Goal: Transaction & Acquisition: Purchase product/service

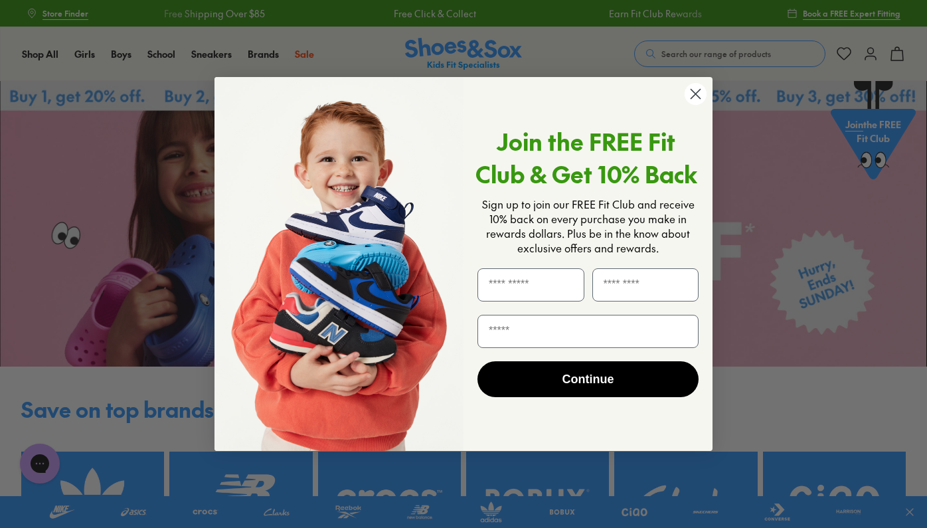
click at [703, 92] on circle "Close dialog" at bounding box center [696, 94] width 22 height 22
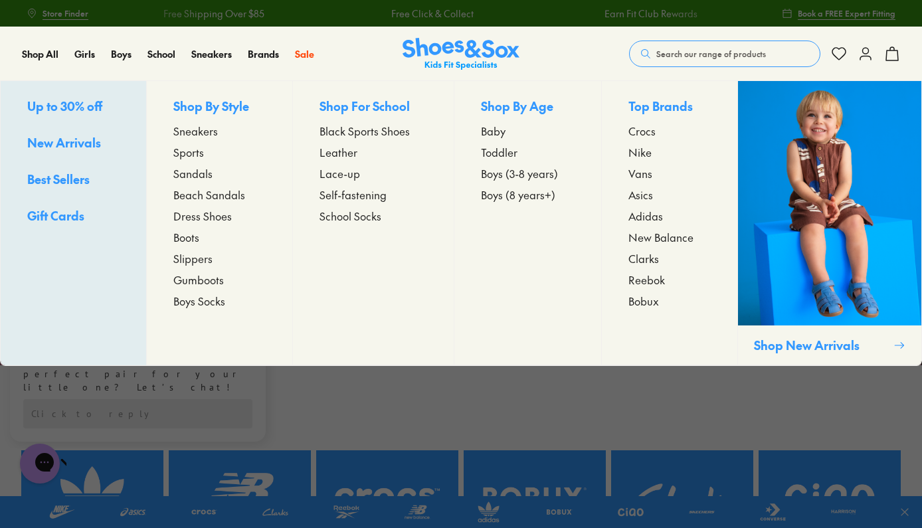
click at [364, 132] on span "Black Sports Shoes" at bounding box center [365, 131] width 90 height 16
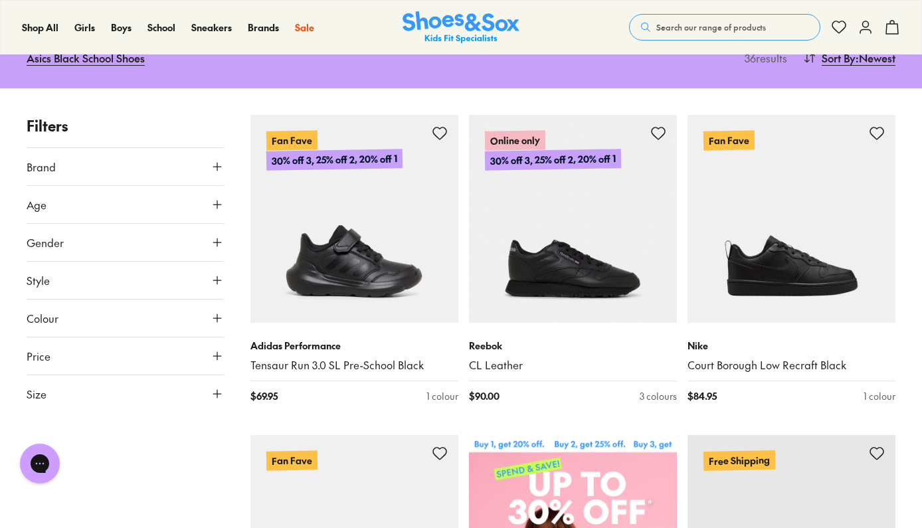
scroll to position [193, 0]
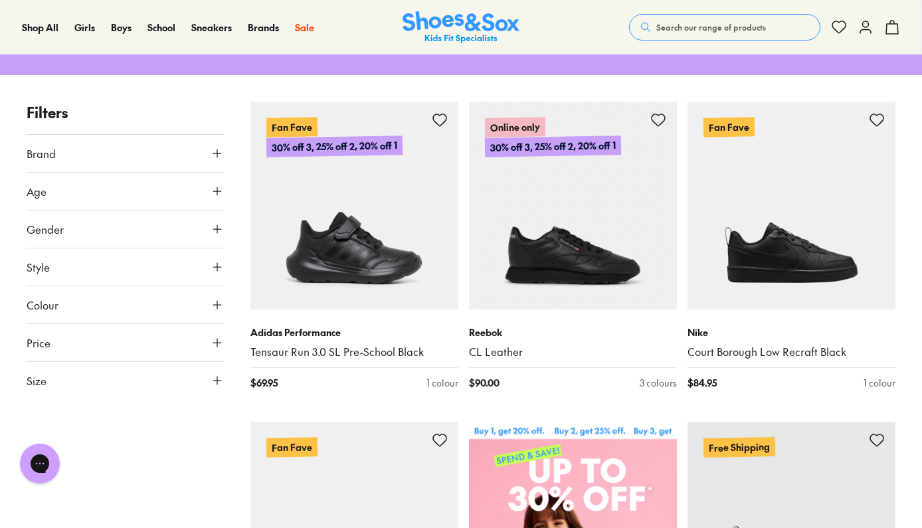
click at [215, 185] on icon at bounding box center [217, 191] width 13 height 13
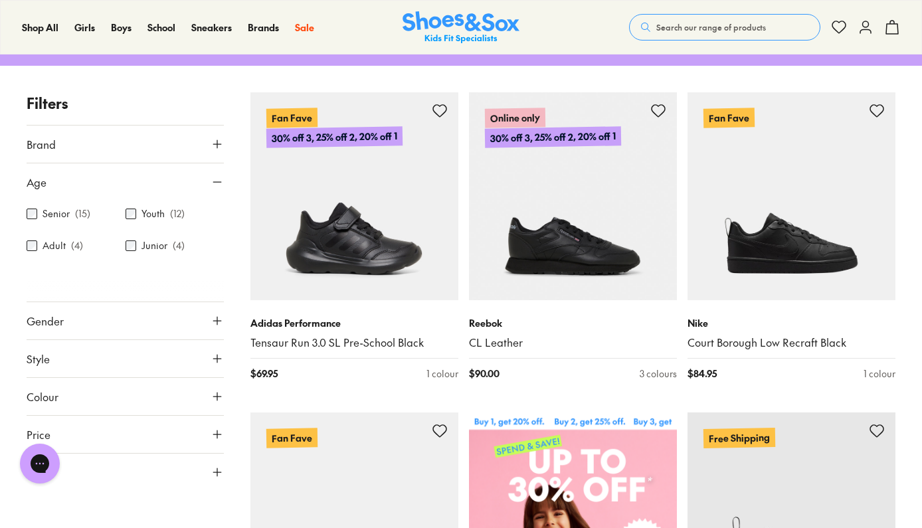
scroll to position [204, 0]
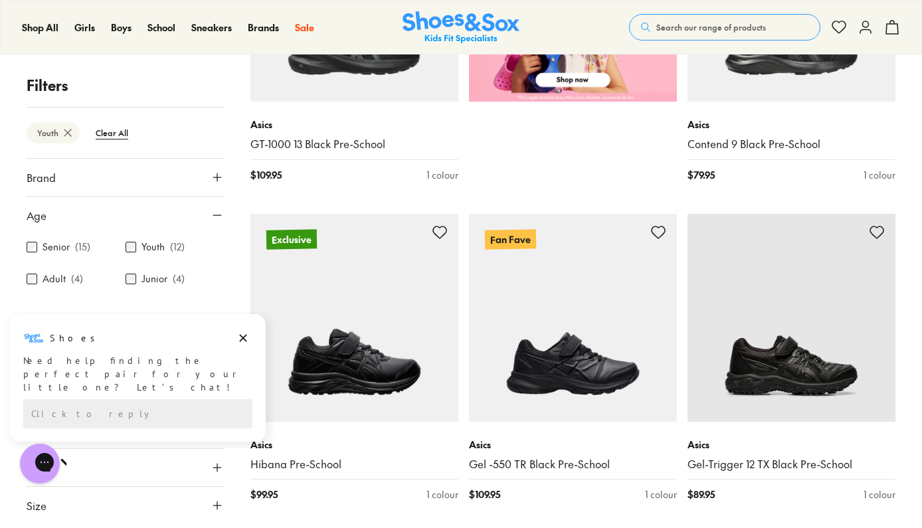
scroll to position [773, 0]
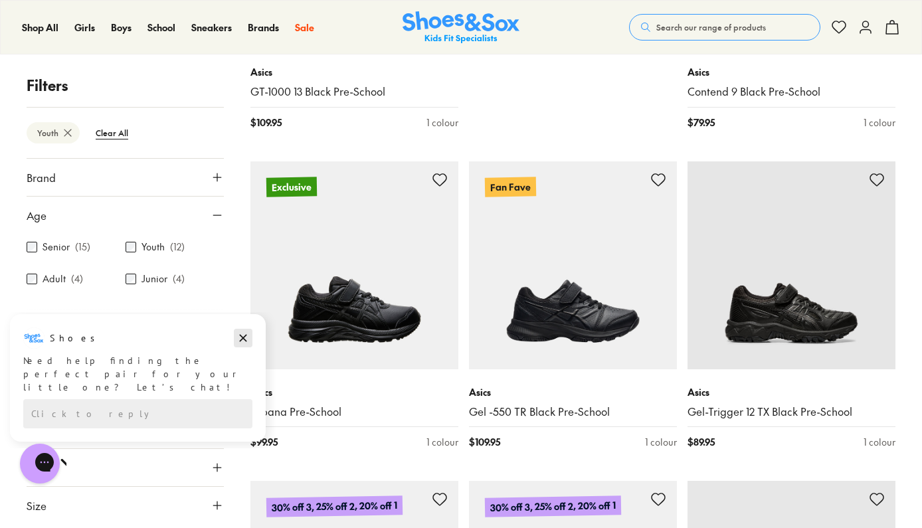
click at [244, 336] on icon "Dismiss campaign" at bounding box center [242, 338] width 13 height 16
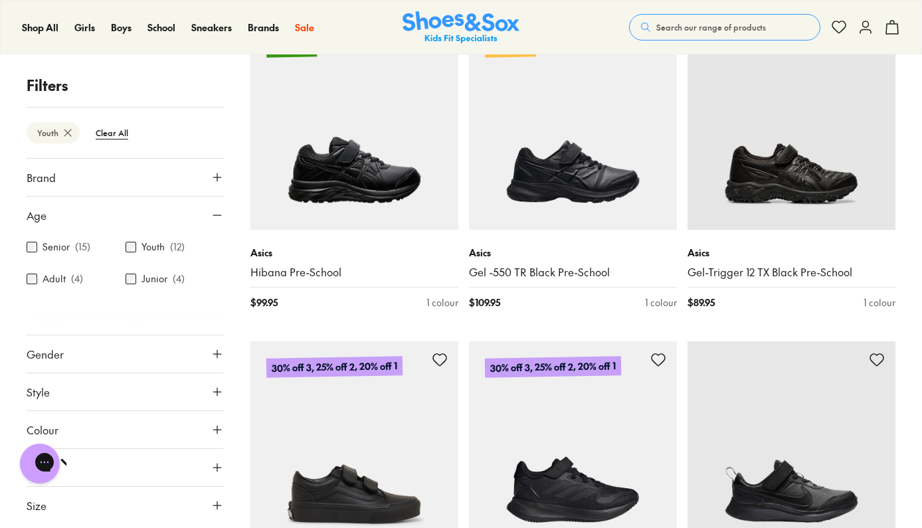
scroll to position [921, 0]
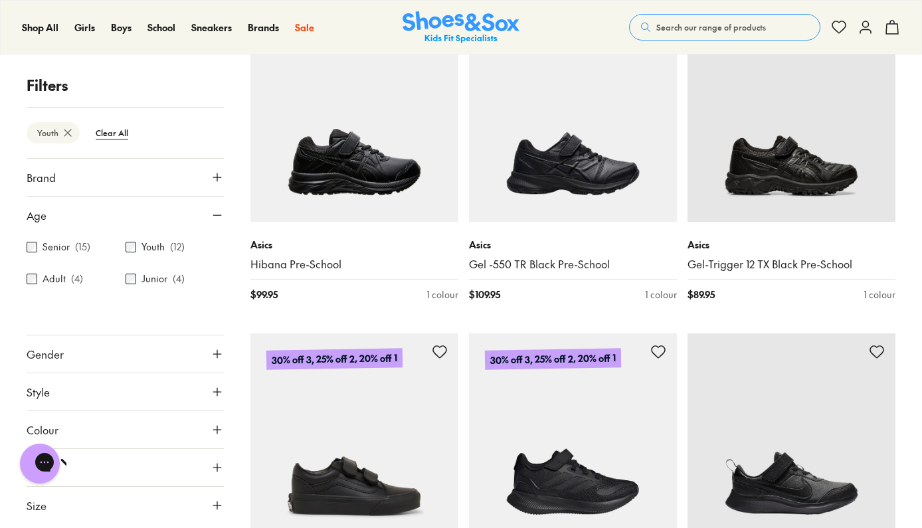
click at [217, 505] on use at bounding box center [217, 506] width 8 height 8
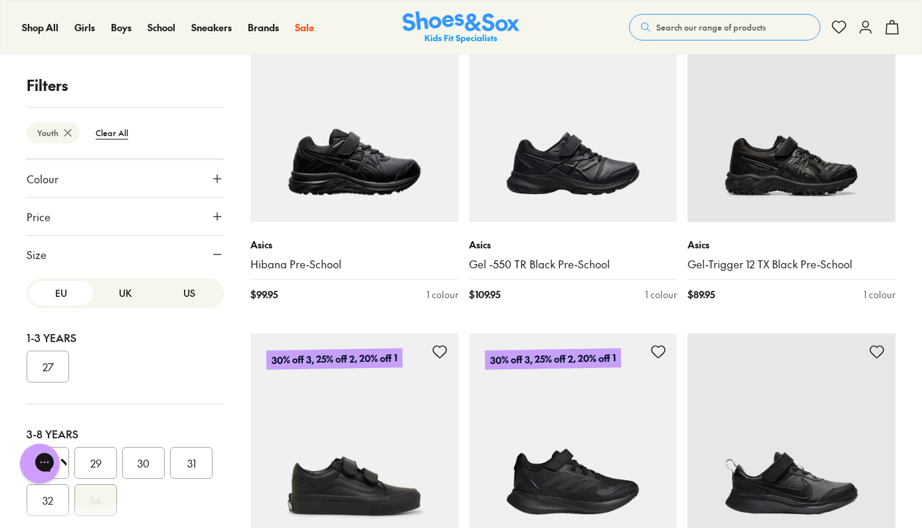
scroll to position [9, 0]
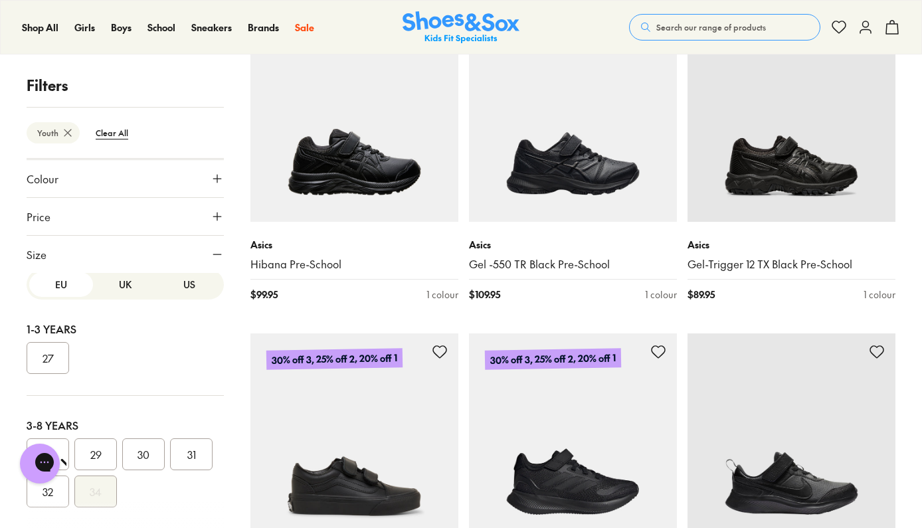
click at [176, 284] on button "US" at bounding box center [189, 284] width 64 height 25
click at [55, 284] on button "EU" at bounding box center [61, 284] width 64 height 25
click at [124, 282] on button "UK" at bounding box center [125, 284] width 64 height 25
click at [181, 284] on button "US" at bounding box center [189, 284] width 64 height 25
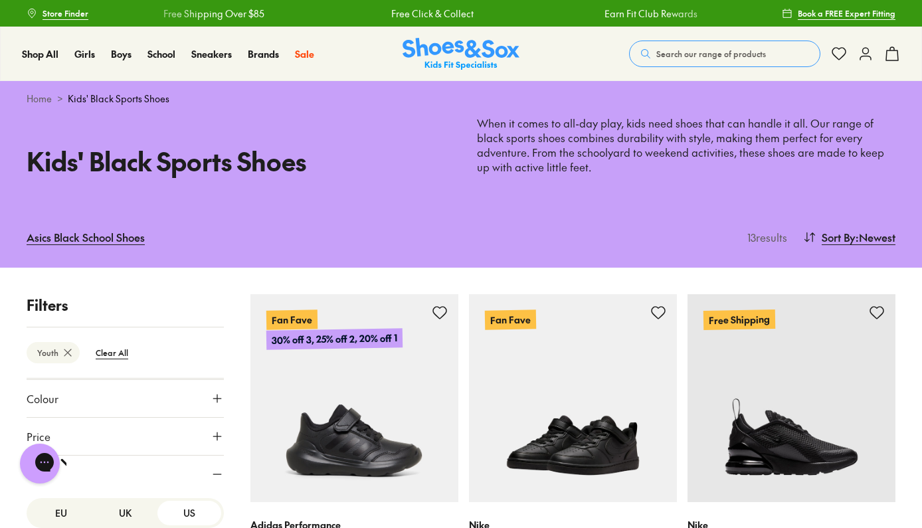
scroll to position [0, 0]
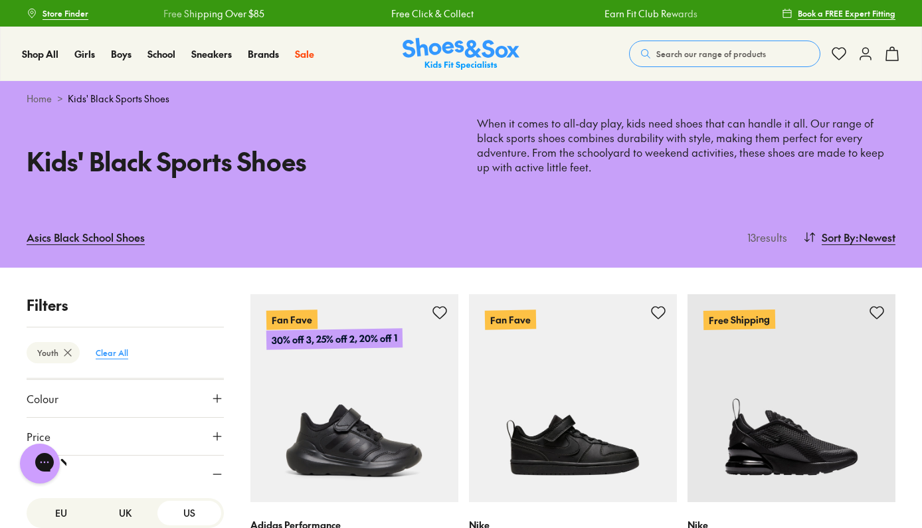
click at [118, 351] on btn "Clear All" at bounding box center [112, 353] width 54 height 24
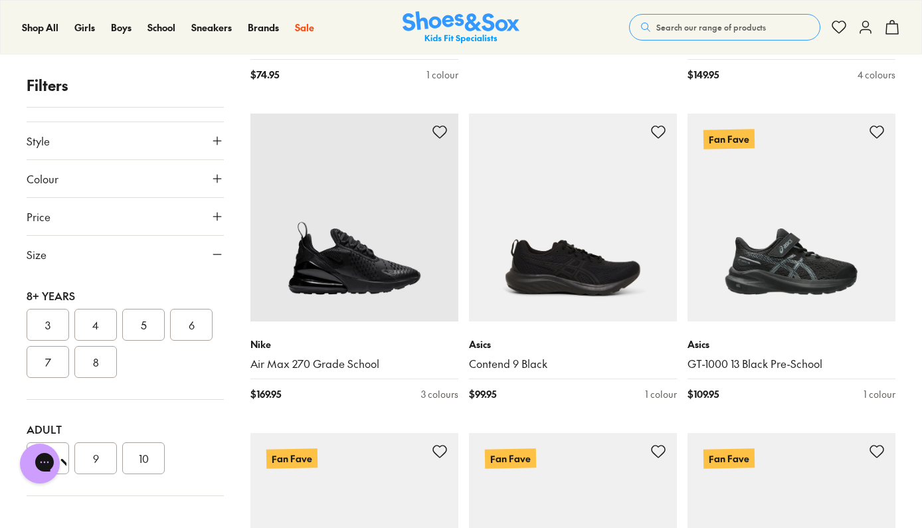
scroll to position [272, 0]
click at [148, 329] on button "5" at bounding box center [143, 325] width 43 height 32
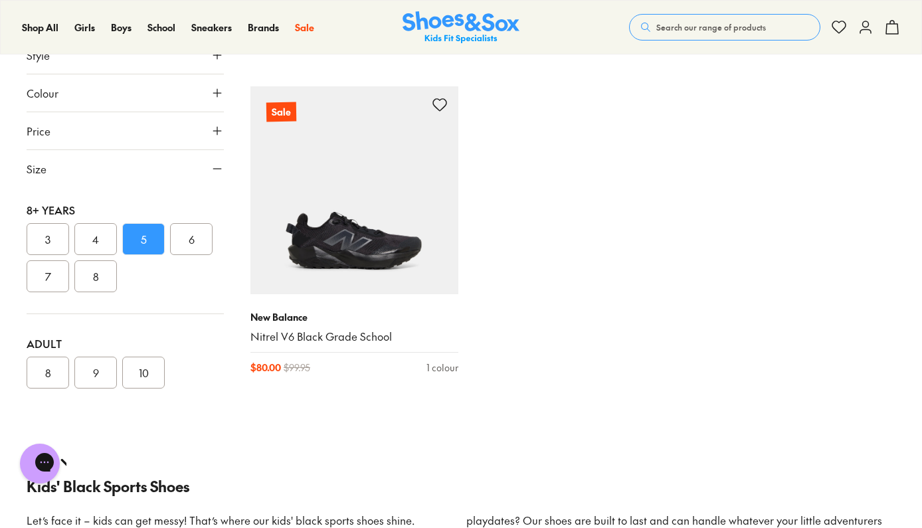
scroll to position [1509, 0]
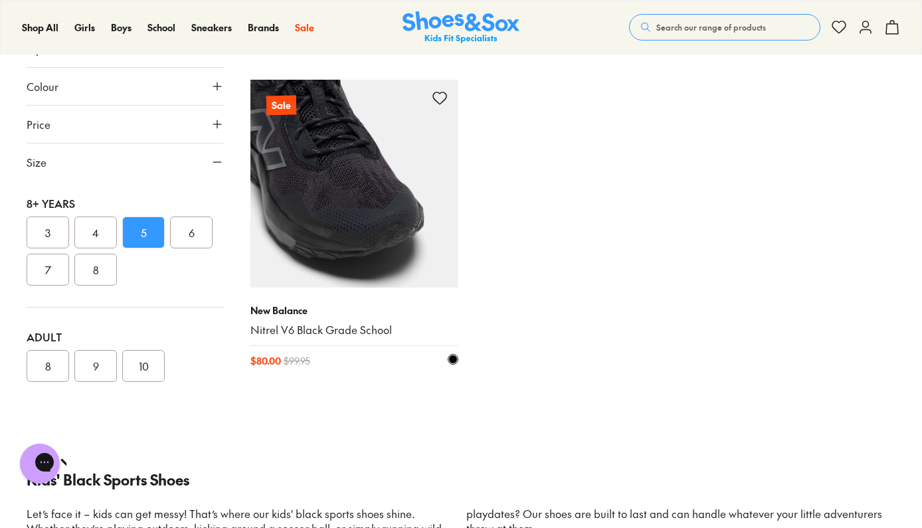
click at [315, 323] on link "Nitrel V6 Black Grade School" at bounding box center [354, 330] width 208 height 15
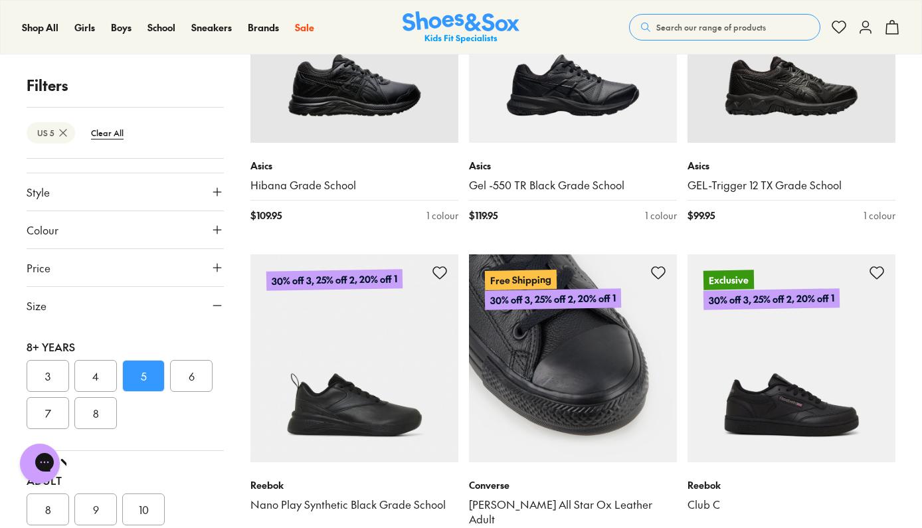
scroll to position [797, 0]
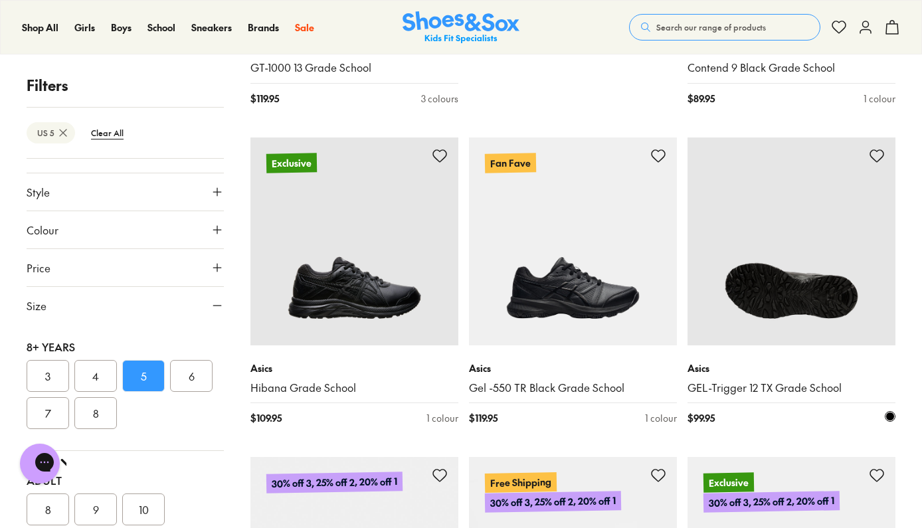
click at [798, 283] on img at bounding box center [792, 242] width 208 height 208
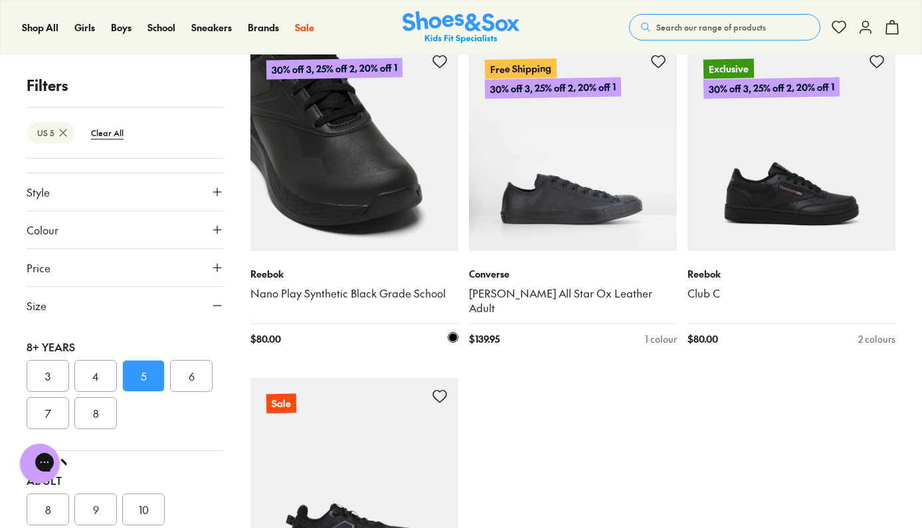
scroll to position [1212, 0]
click at [383, 191] on img at bounding box center [354, 147] width 208 height 208
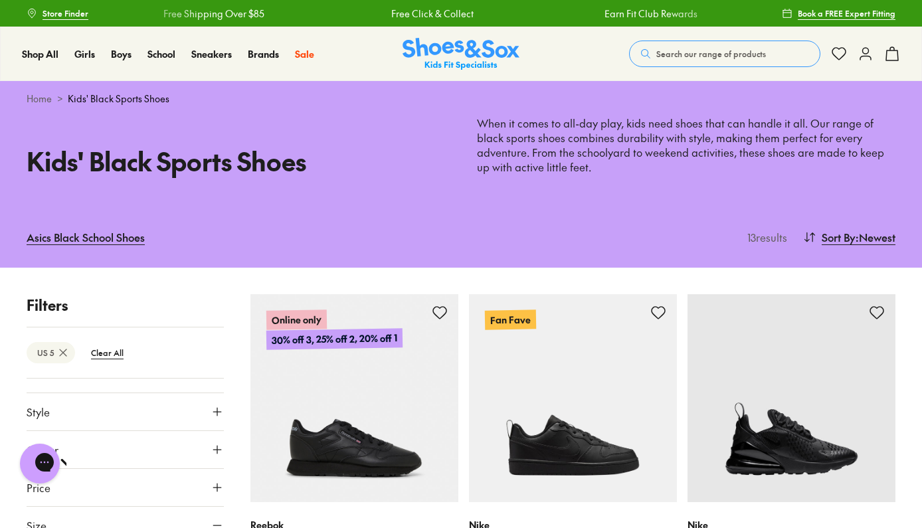
scroll to position [0, 0]
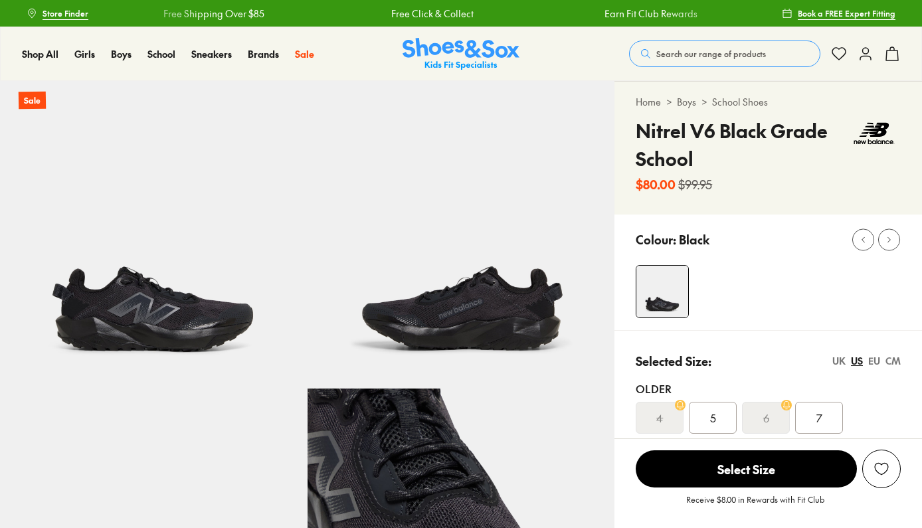
select select "*"
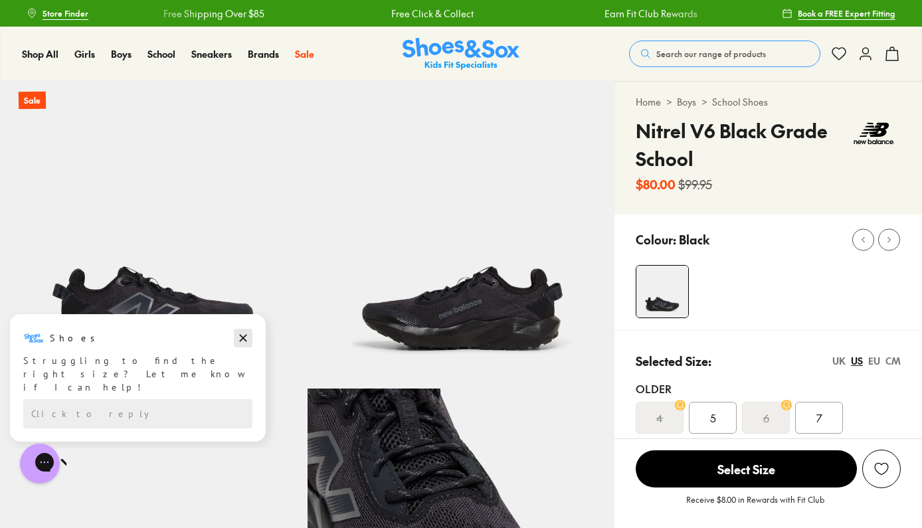
click at [242, 333] on icon "Dismiss campaign" at bounding box center [242, 338] width 13 height 16
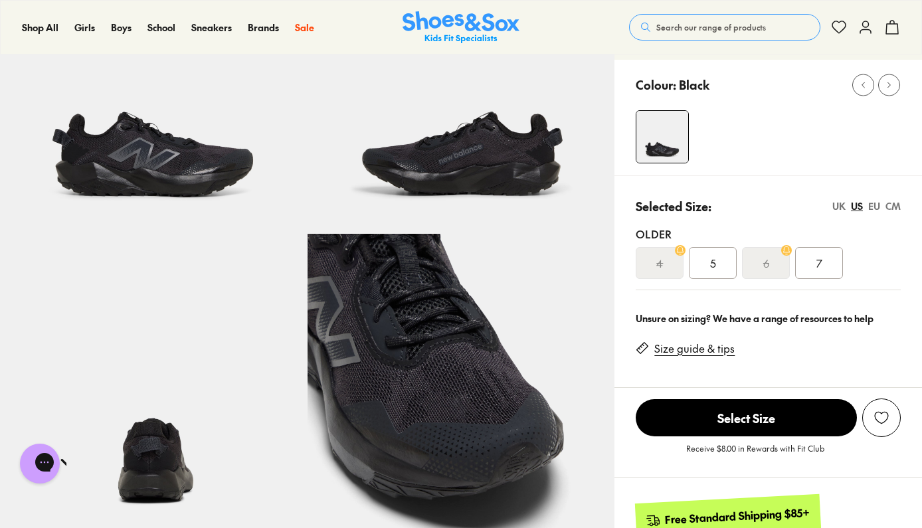
scroll to position [155, 0]
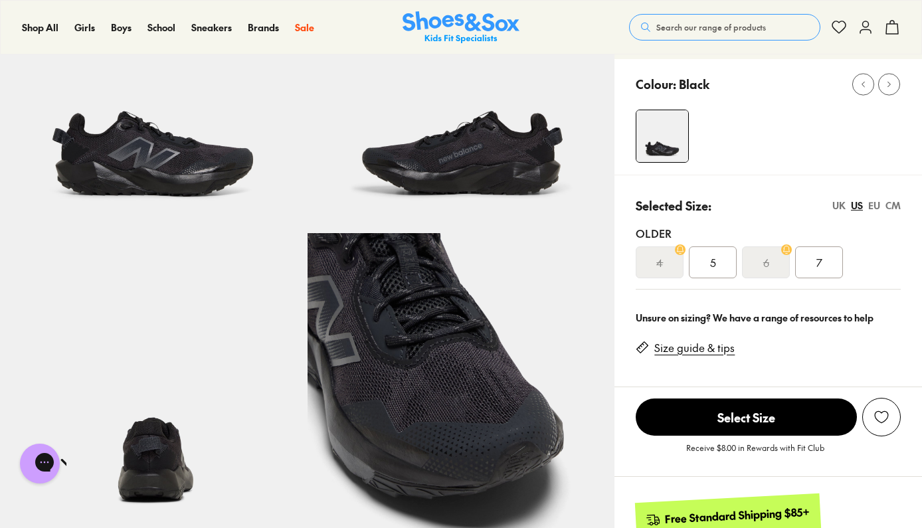
click at [484, 126] on img at bounding box center [462, 80] width 308 height 308
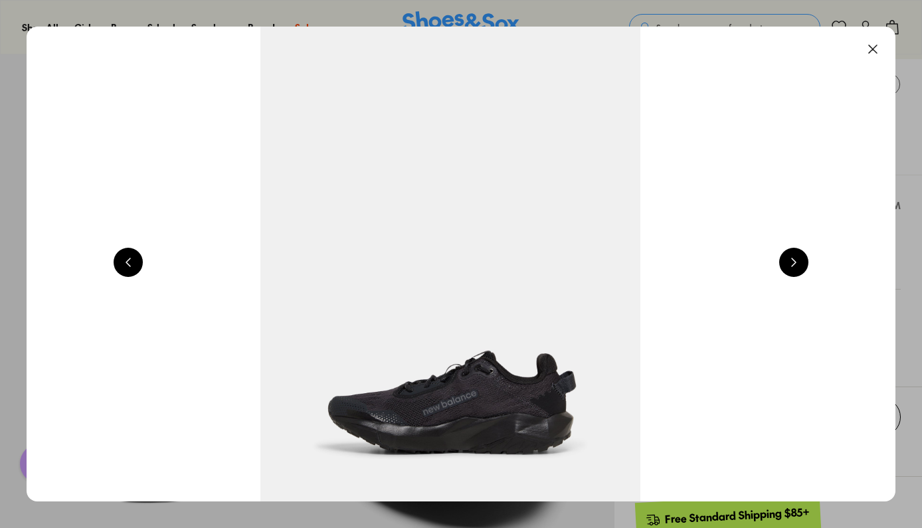
click at [796, 261] on button at bounding box center [793, 262] width 29 height 29
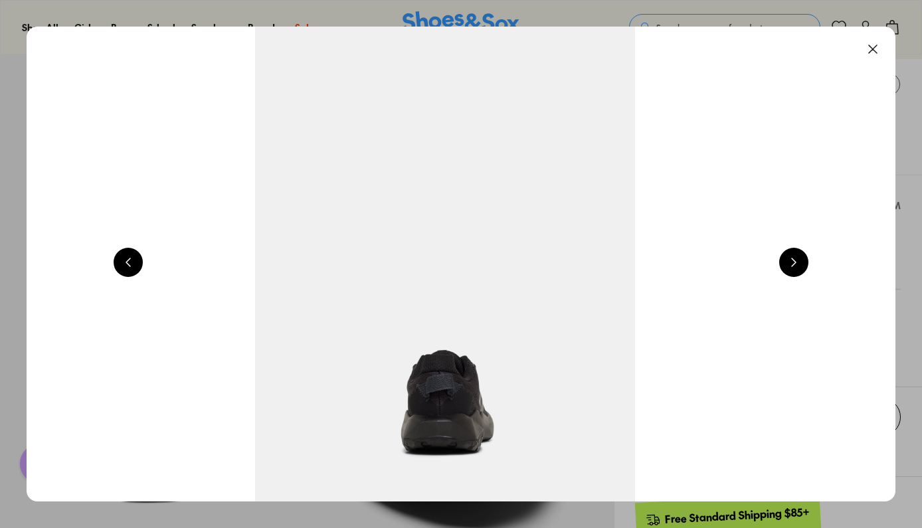
click at [796, 261] on button at bounding box center [793, 262] width 29 height 29
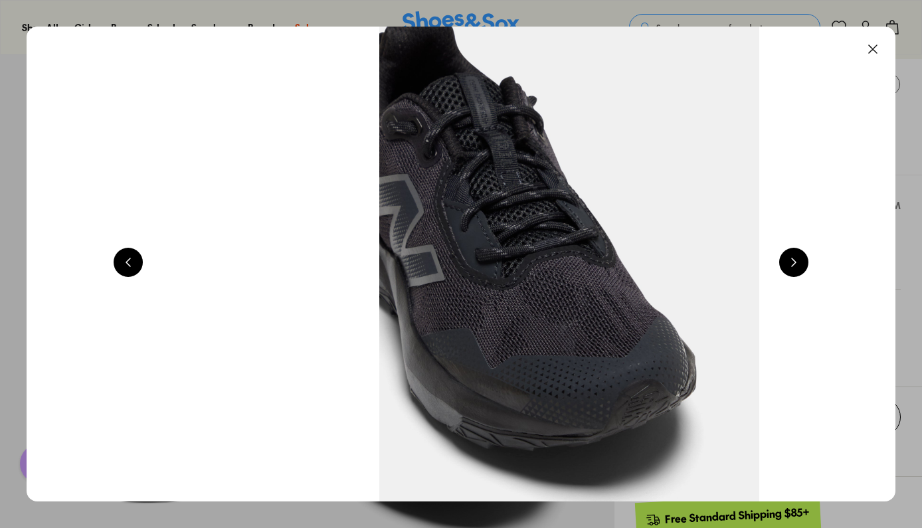
scroll to position [0, 3497]
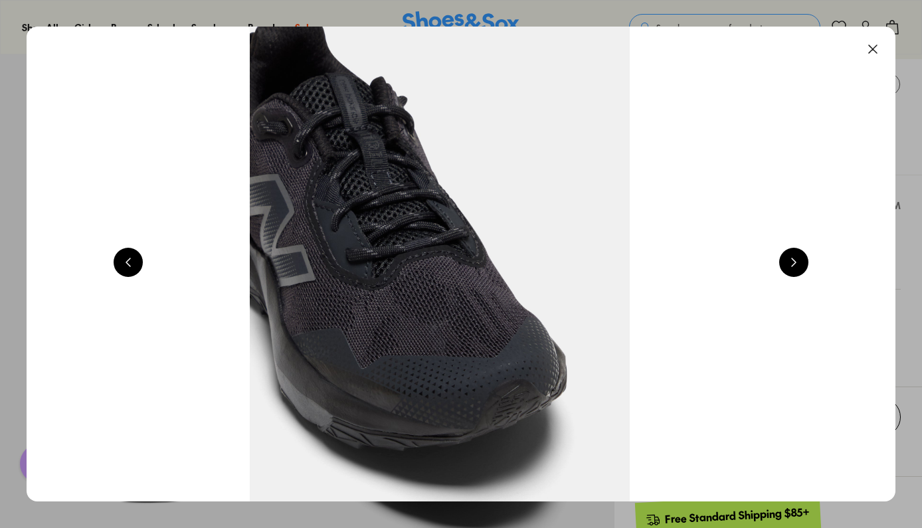
click at [796, 261] on button at bounding box center [793, 262] width 29 height 29
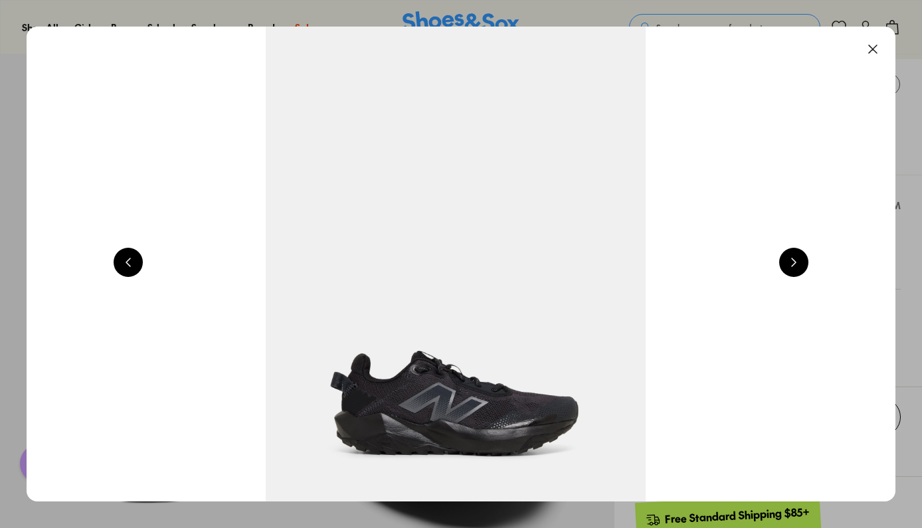
click at [796, 261] on button at bounding box center [793, 262] width 29 height 29
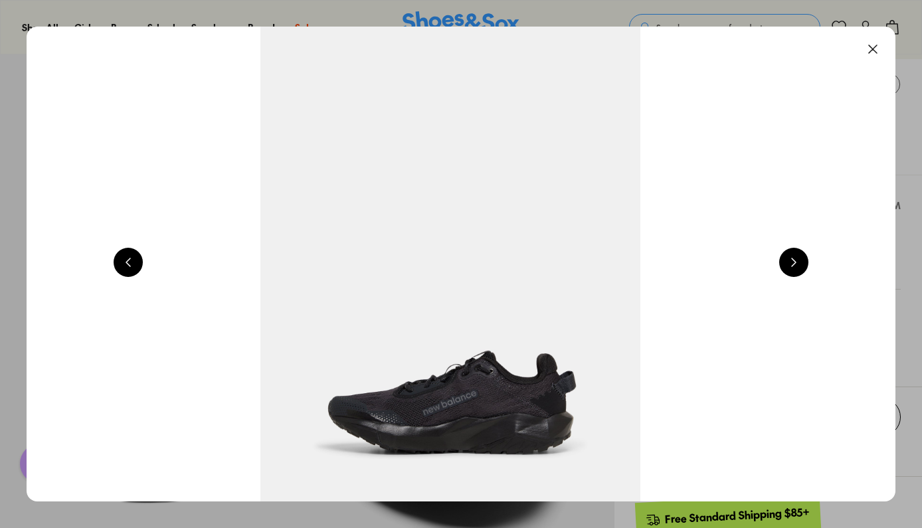
click at [878, 42] on button at bounding box center [872, 49] width 29 height 29
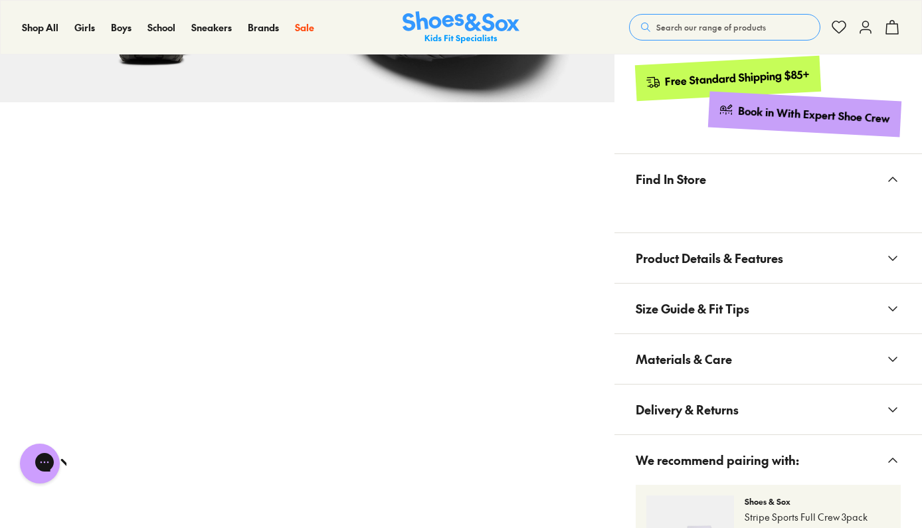
scroll to position [622, 0]
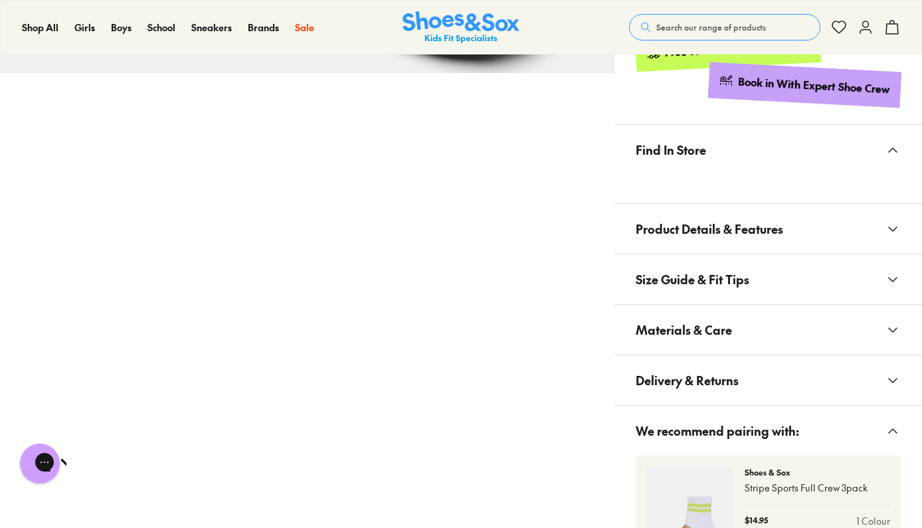
click at [715, 222] on span "Product Details & Features" at bounding box center [709, 228] width 147 height 39
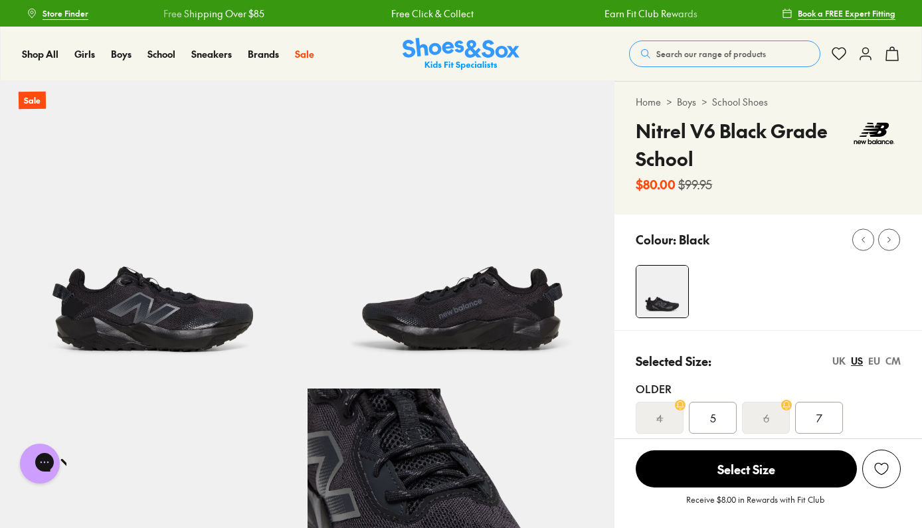
scroll to position [0, 0]
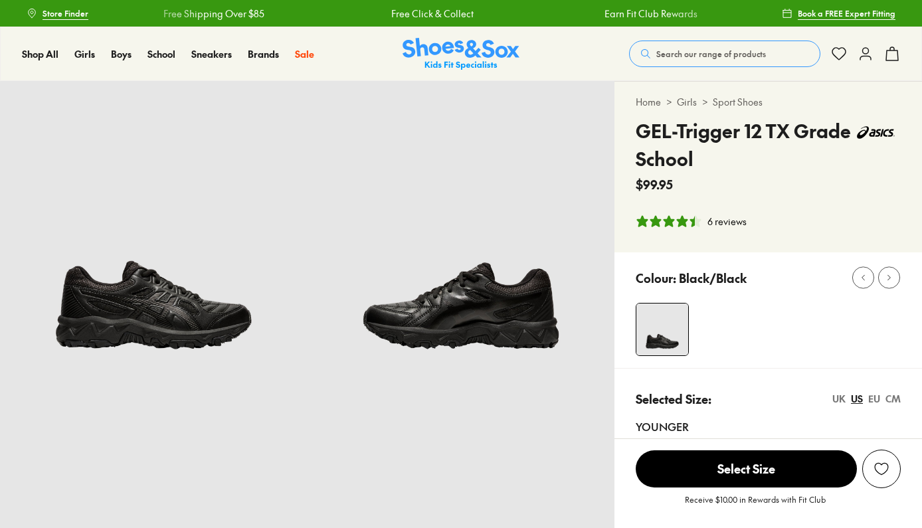
select select "*"
click at [151, 295] on img at bounding box center [154, 235] width 308 height 308
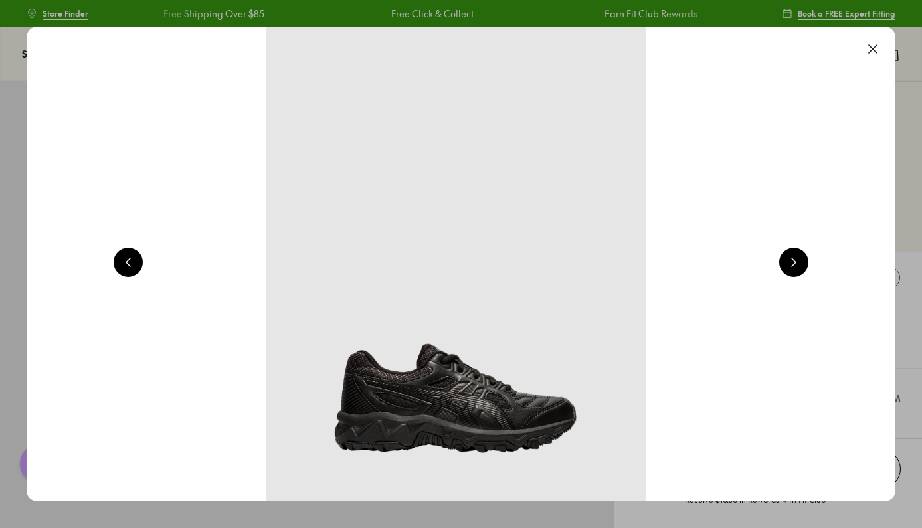
click at [802, 262] on button at bounding box center [793, 262] width 29 height 29
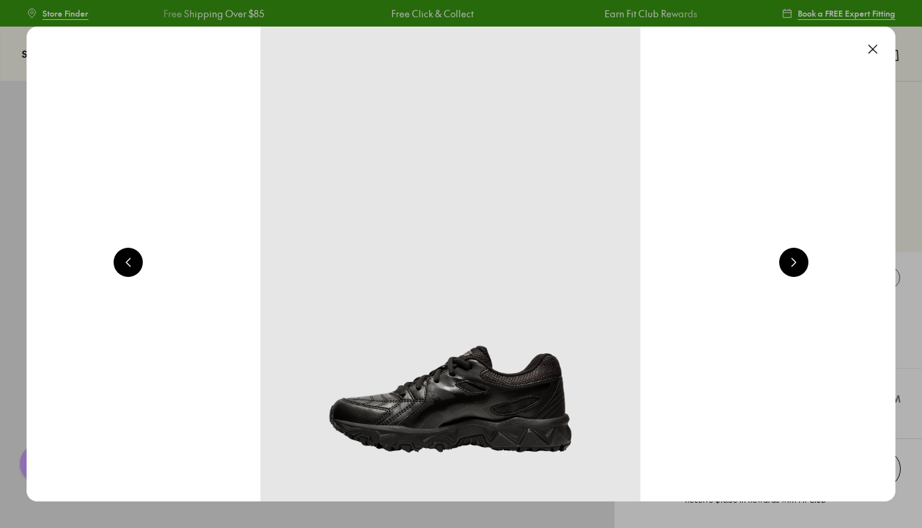
click at [802, 262] on button at bounding box center [793, 262] width 29 height 29
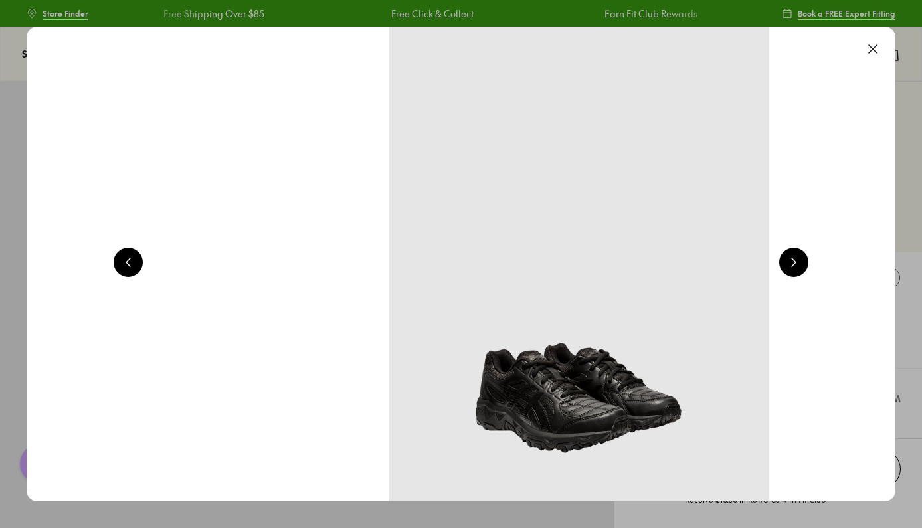
scroll to position [0, 2623]
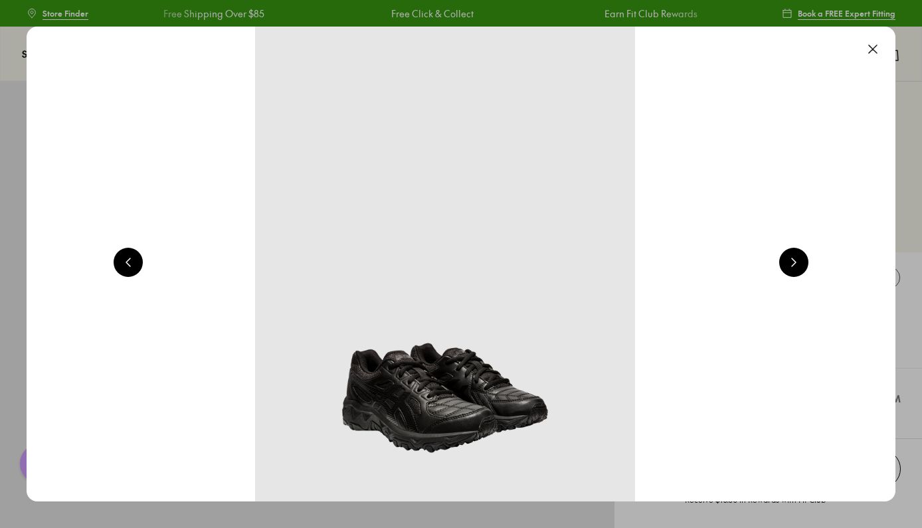
click at [802, 262] on button at bounding box center [793, 262] width 29 height 29
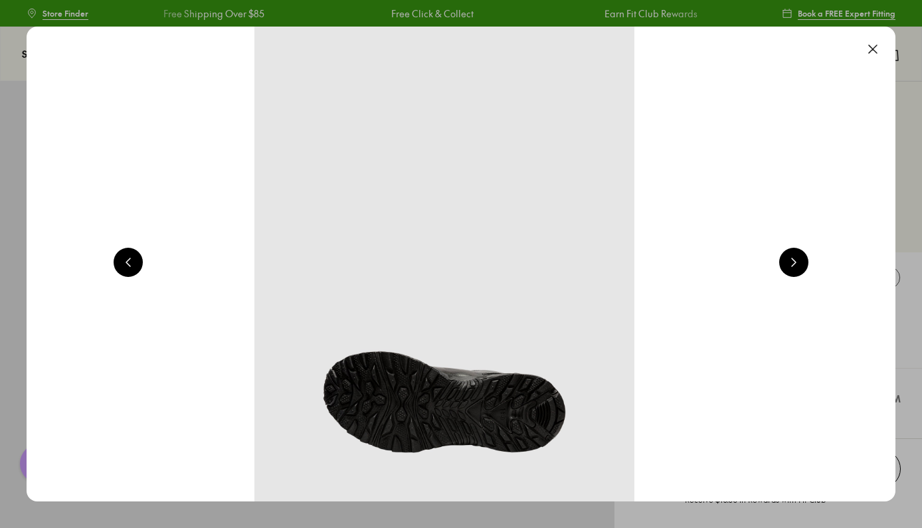
scroll to position [0, 3497]
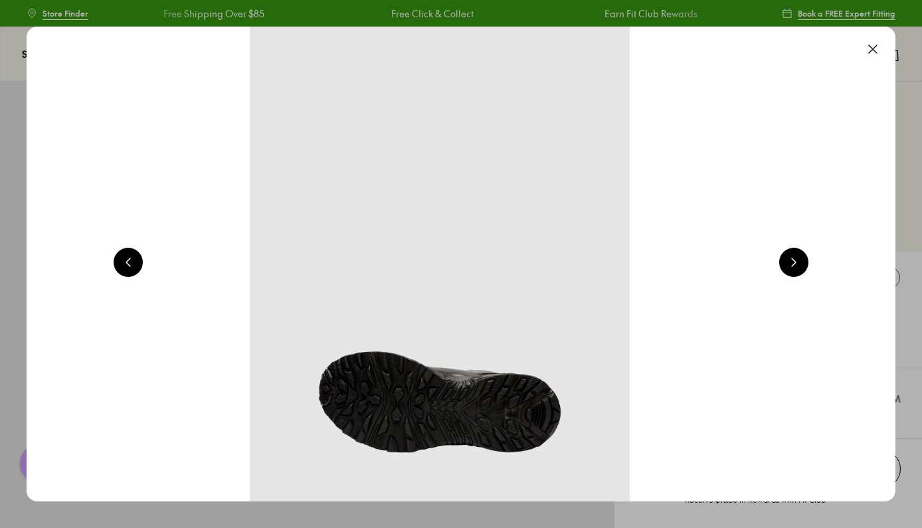
click at [872, 45] on button at bounding box center [872, 49] width 29 height 29
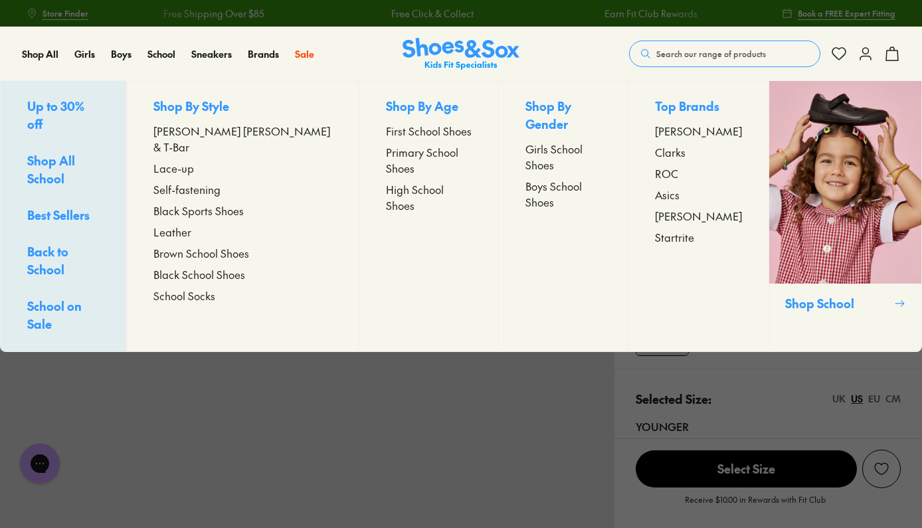
scroll to position [0, 0]
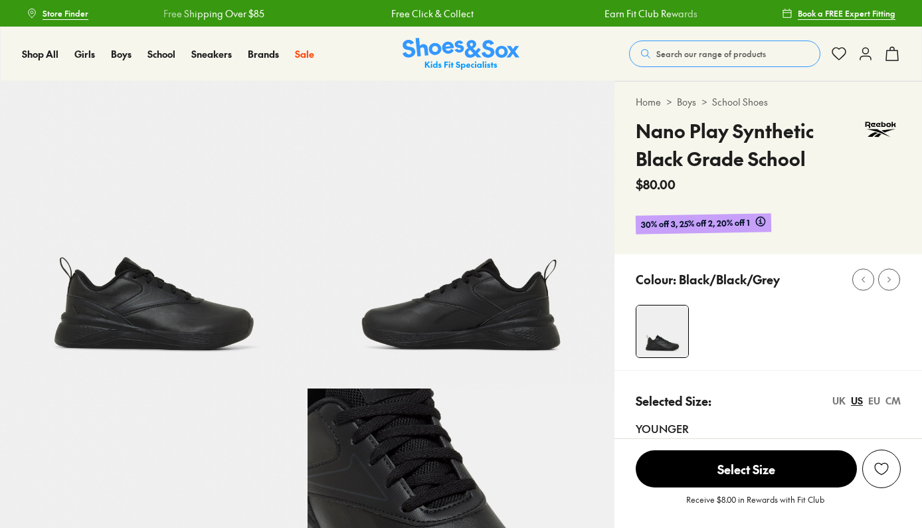
select select "*"
